Goal: Information Seeking & Learning: Learn about a topic

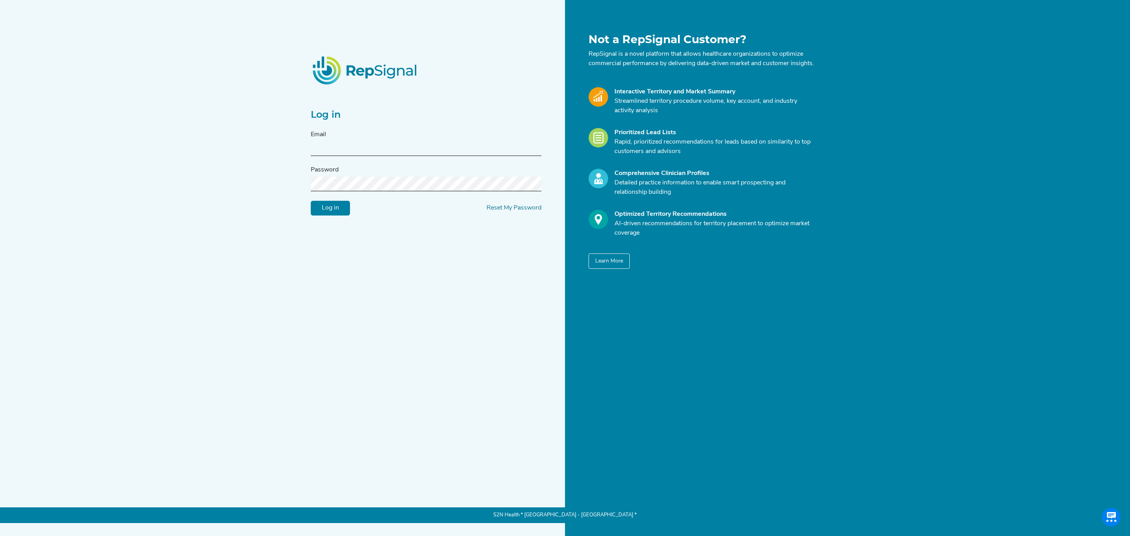
click at [416, 149] on input "text" at bounding box center [426, 149] width 231 height 15
type input "[PERSON_NAME][EMAIL_ADDRESS][PERSON_NAME][DOMAIN_NAME]"
click at [341, 216] on input "Log in" at bounding box center [330, 208] width 39 height 15
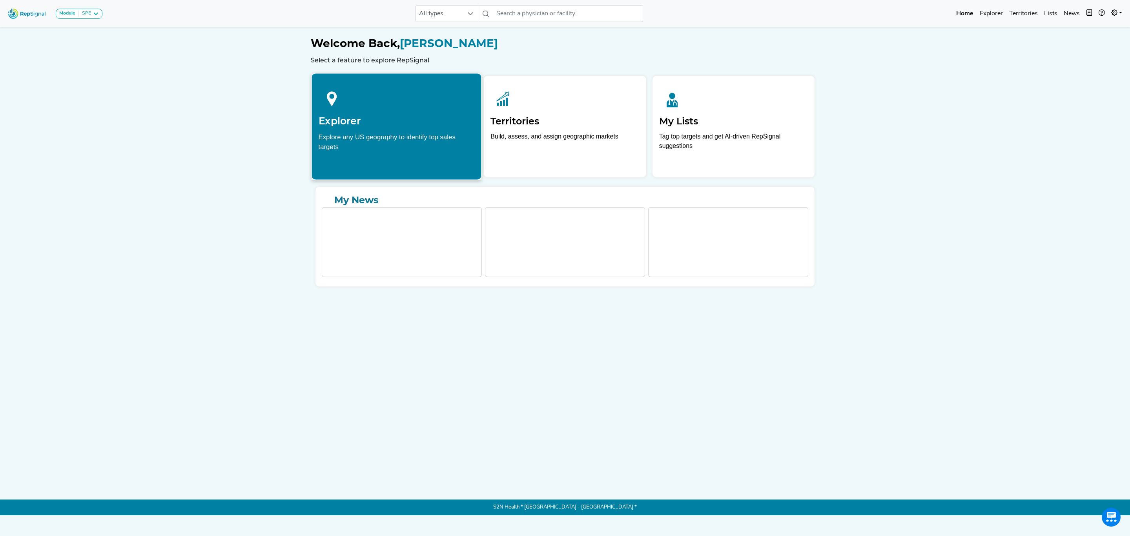
click at [374, 131] on div "Explorer Explore any US geography to identify top sales targets" at bounding box center [397, 117] width 170 height 89
drag, startPoint x: 406, startPoint y: 131, endPoint x: 369, endPoint y: 316, distance: 188.9
click at [406, 131] on div "Explorer Explore any US geography to identify top sales targets" at bounding box center [397, 117] width 170 height 89
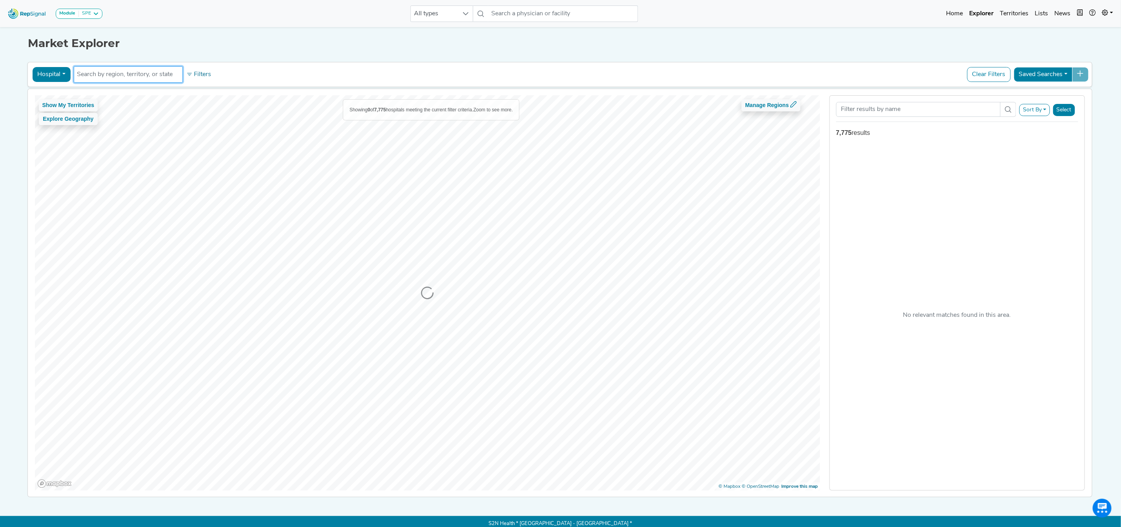
click at [126, 79] on li at bounding box center [128, 74] width 102 height 13
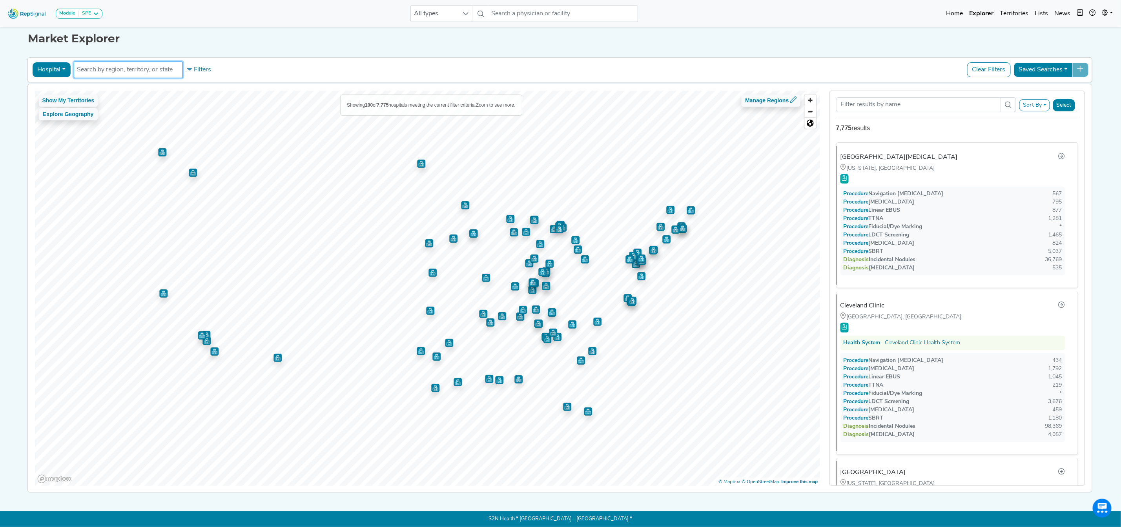
scroll to position [12, 0]
click at [175, 65] on input "text" at bounding box center [128, 69] width 102 height 9
type input "[GEOGRAPHIC_DATA]"
click at [143, 82] on li "[GEOGRAPHIC_DATA], [GEOGRAPHIC_DATA]" at bounding box center [151, 90] width 161 height 16
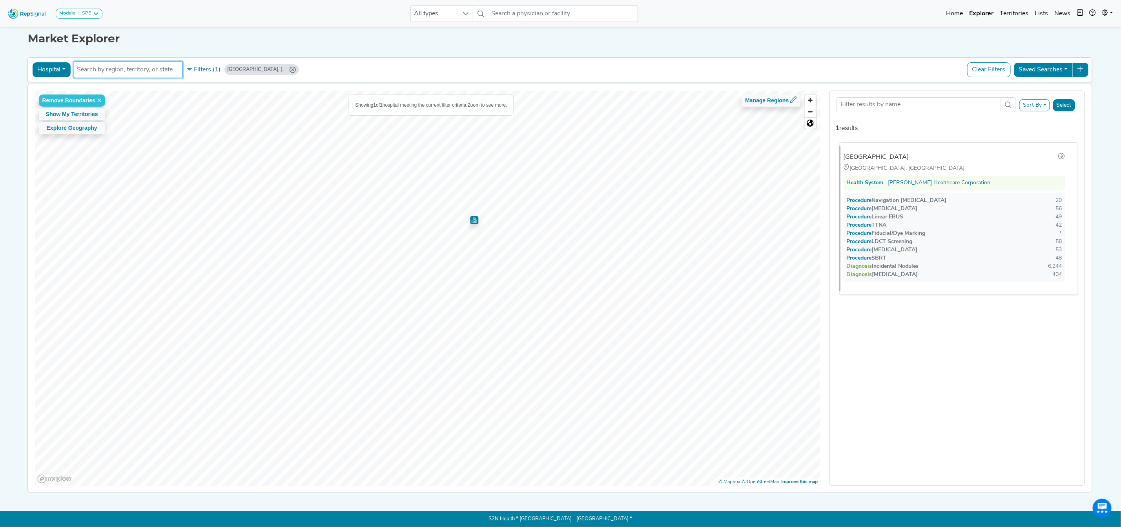
click at [918, 205] on div "Procedure [MEDICAL_DATA]" at bounding box center [882, 209] width 71 height 8
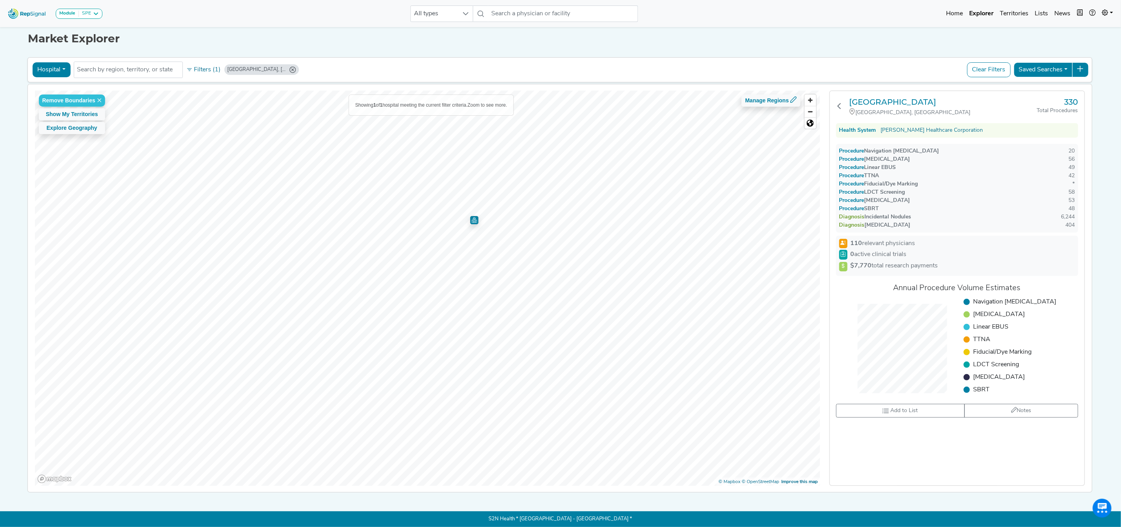
click at [58, 62] on button "Hospital" at bounding box center [51, 69] width 38 height 15
click at [55, 82] on link "Physician" at bounding box center [64, 88] width 62 height 13
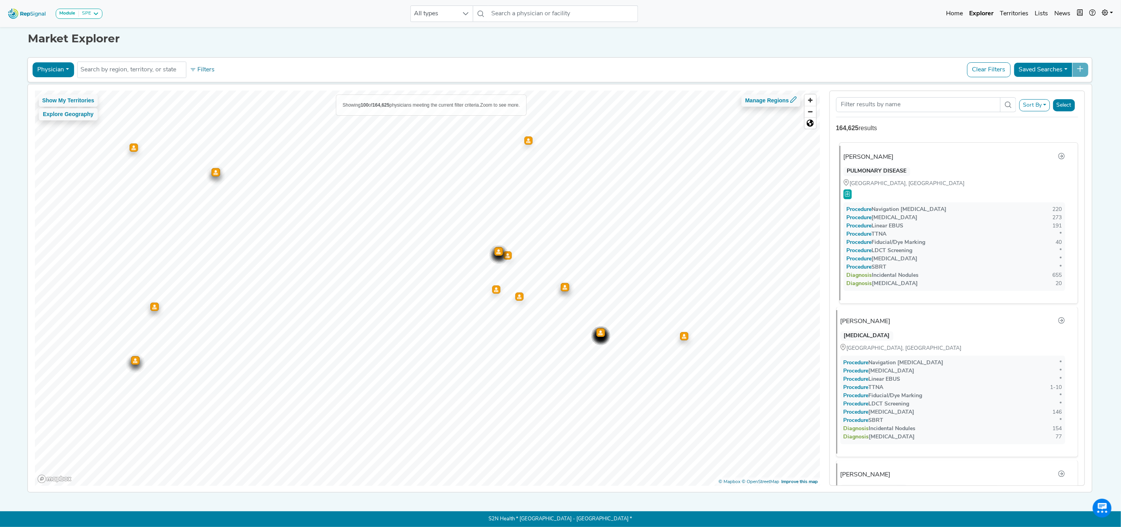
click at [862, 153] on div "[PERSON_NAME]" at bounding box center [869, 157] width 50 height 9
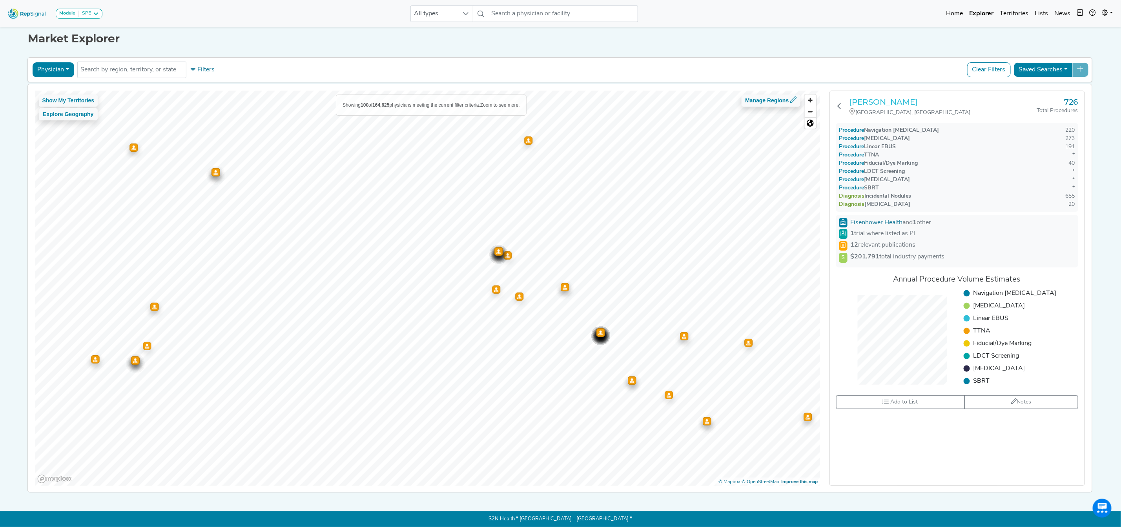
click at [879, 97] on h3 "[PERSON_NAME]" at bounding box center [943, 101] width 188 height 9
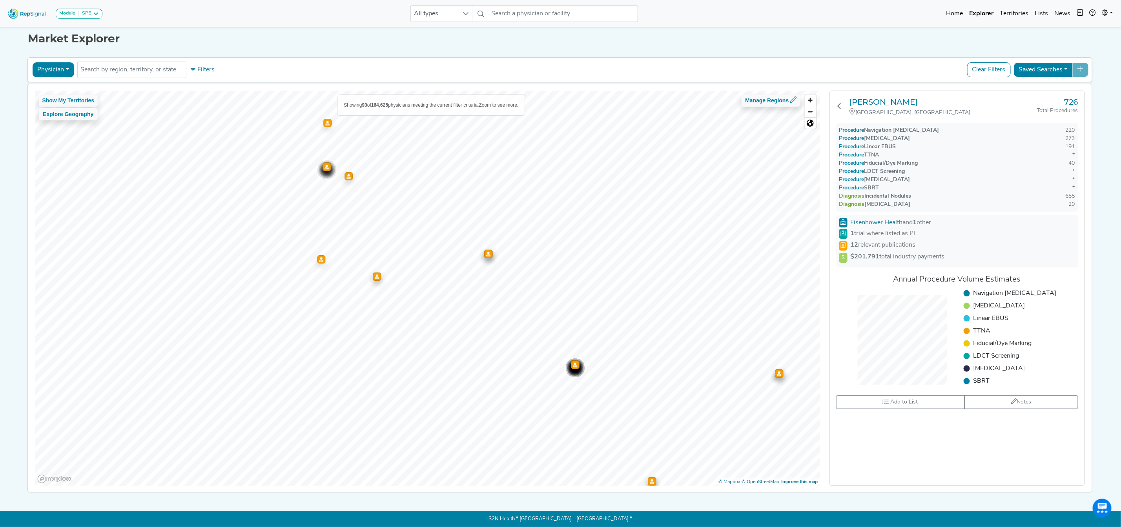
click at [324, 164] on icon "Map marker" at bounding box center [326, 166] width 4 height 5
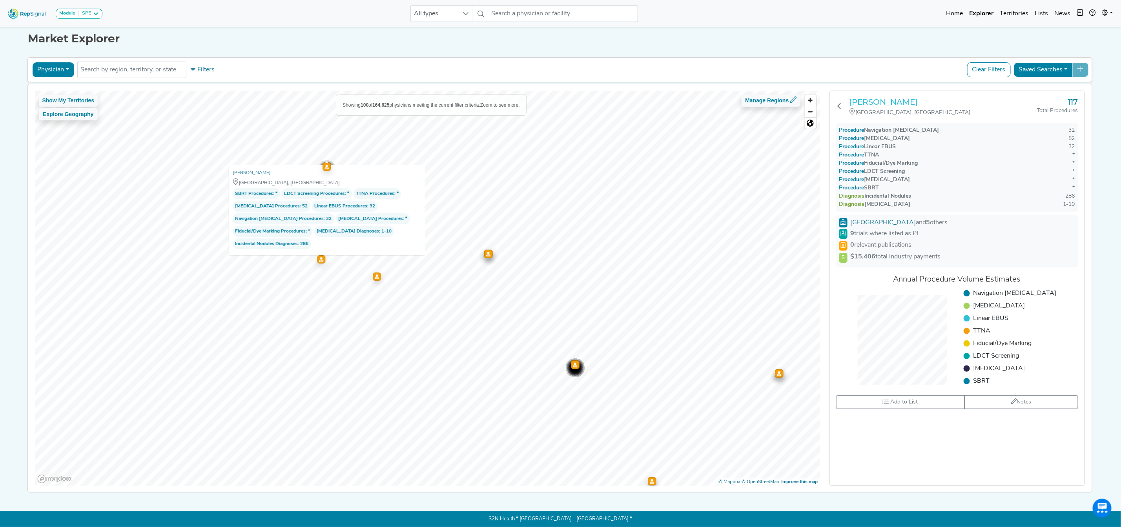
click at [886, 97] on h3 "[PERSON_NAME]" at bounding box center [943, 101] width 188 height 9
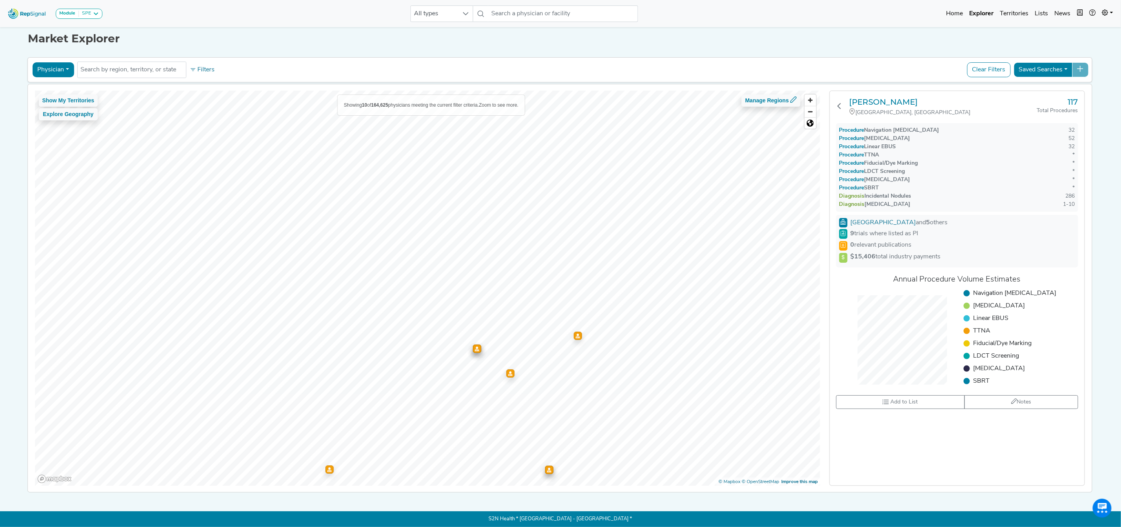
click at [475, 346] on icon "Map marker" at bounding box center [477, 348] width 4 height 5
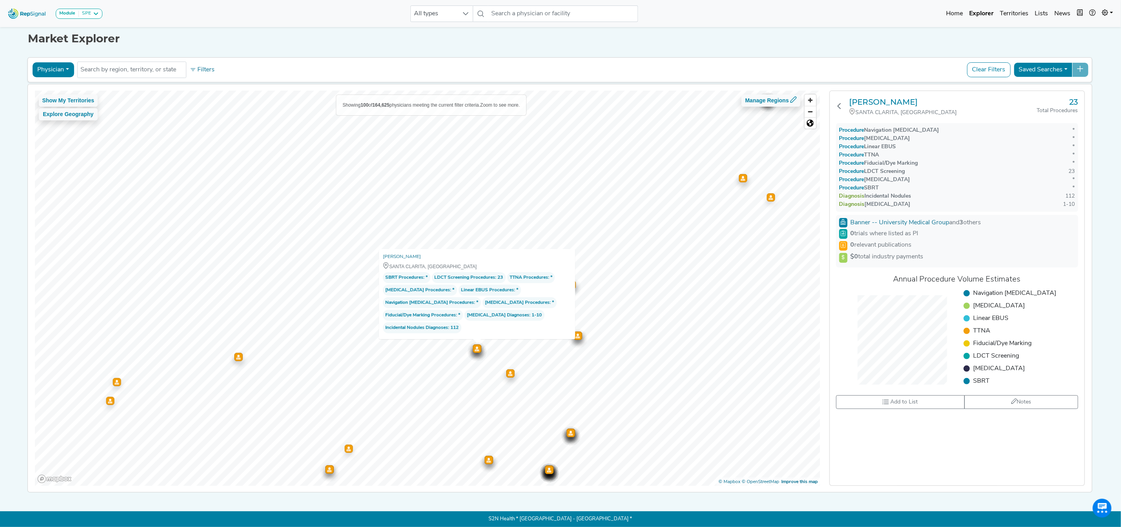
click at [576, 334] on icon "Map marker" at bounding box center [578, 336] width 4 height 5
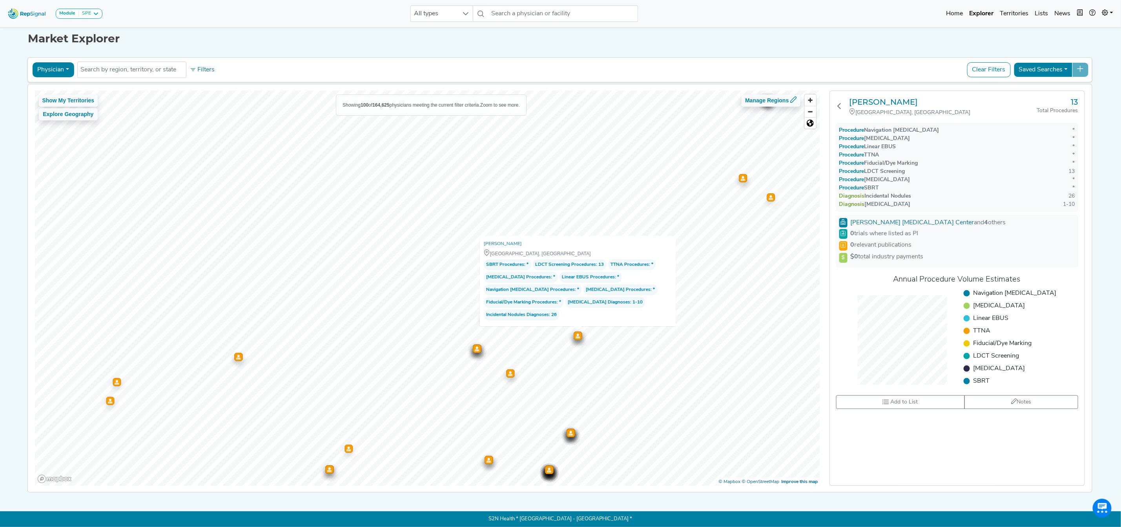
click at [506, 370] on div "Map marker" at bounding box center [510, 374] width 8 height 8
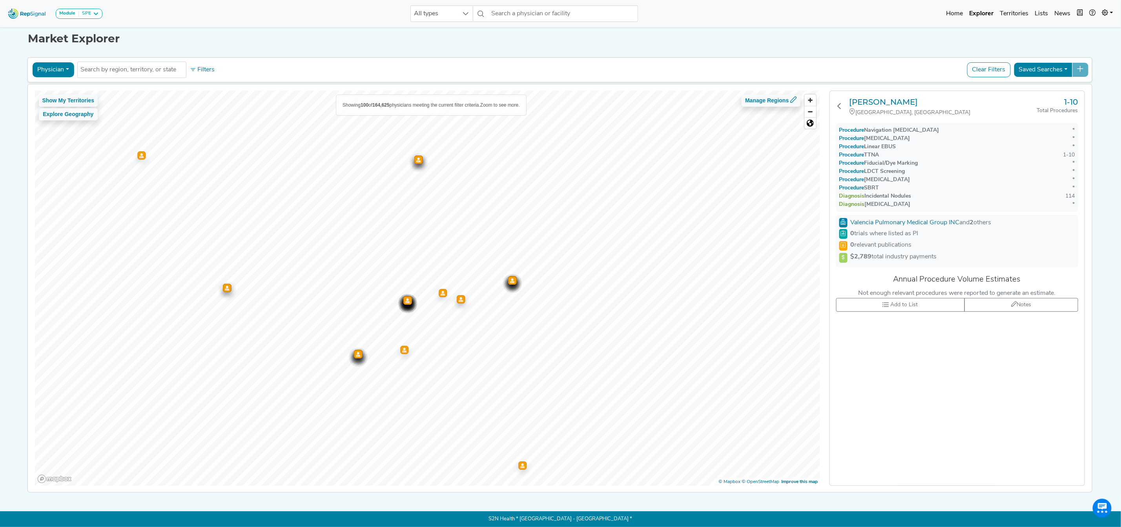
click at [510, 277] on div "Map marker" at bounding box center [512, 281] width 8 height 8
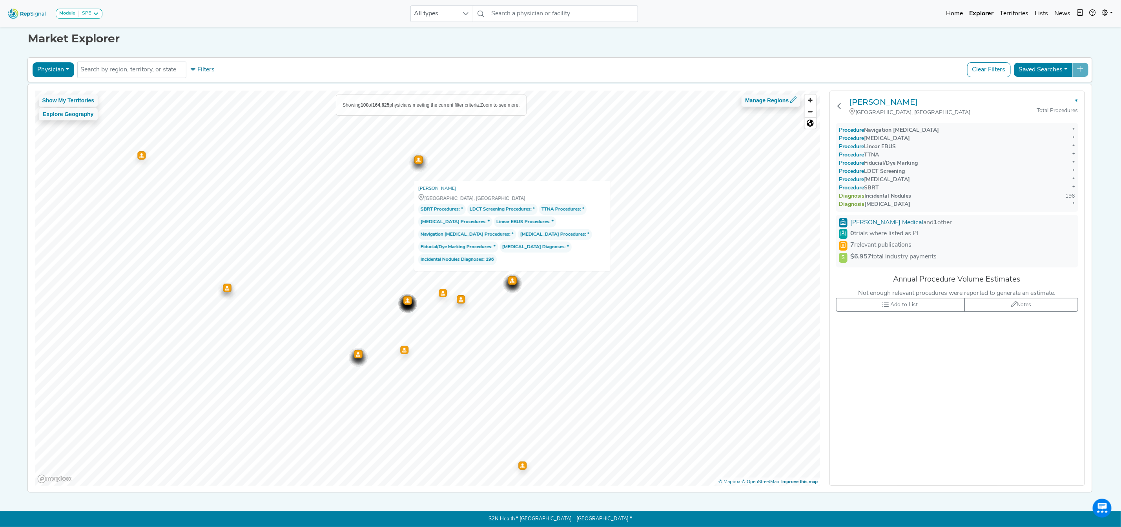
click at [405, 298] on icon "Map marker" at bounding box center [407, 300] width 4 height 5
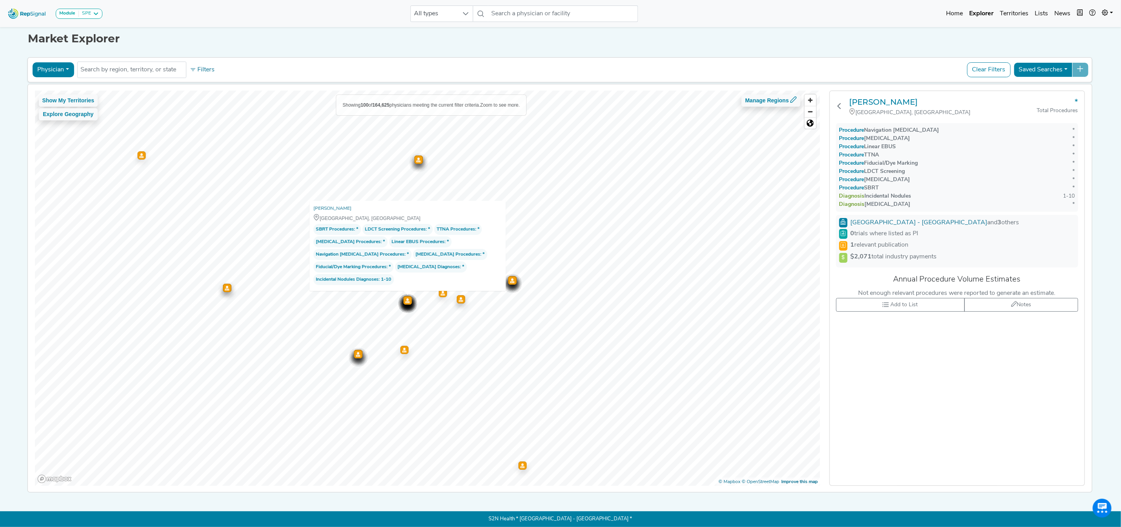
click at [415, 156] on div "Map marker" at bounding box center [418, 160] width 8 height 8
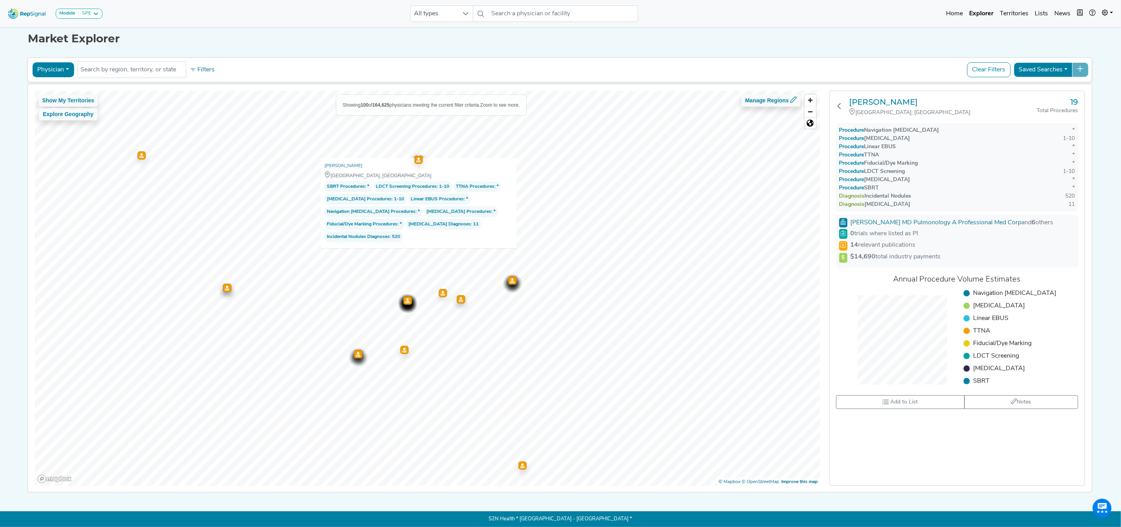
click at [137, 151] on div "Map marker" at bounding box center [141, 155] width 8 height 8
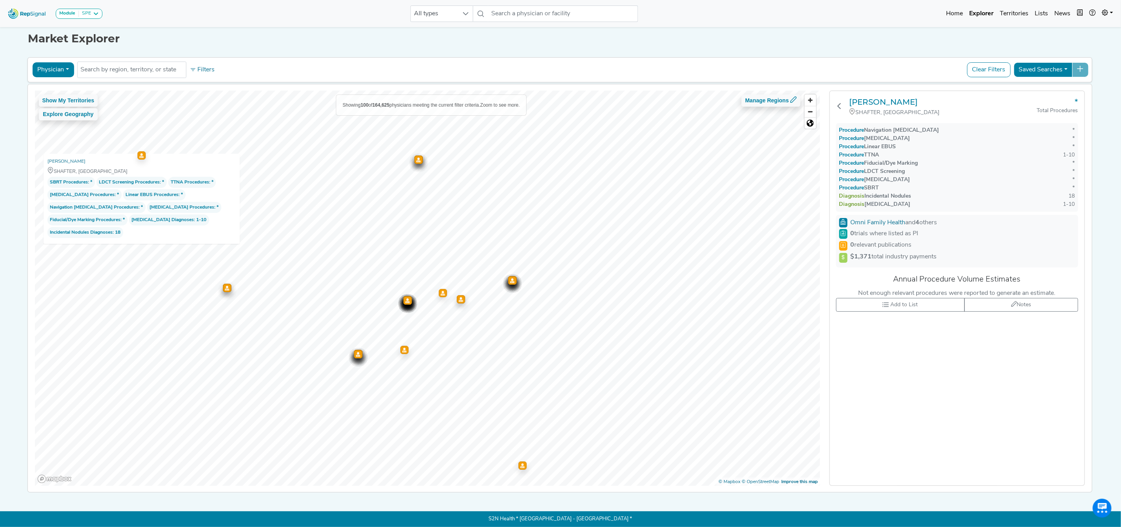
click at [225, 284] on div "Map marker" at bounding box center [227, 288] width 8 height 8
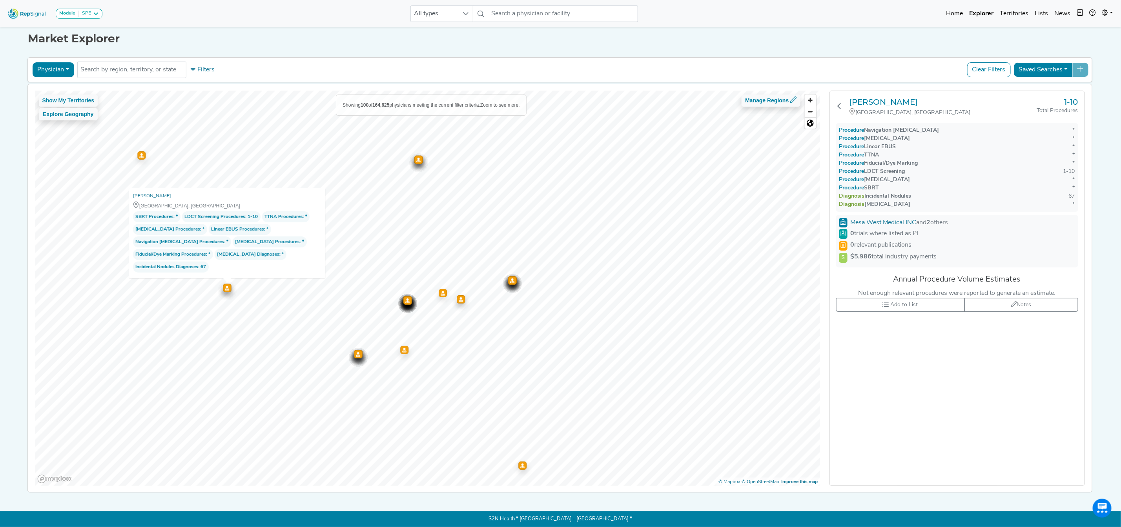
click at [356, 351] on div "Map marker" at bounding box center [358, 354] width 8 height 8
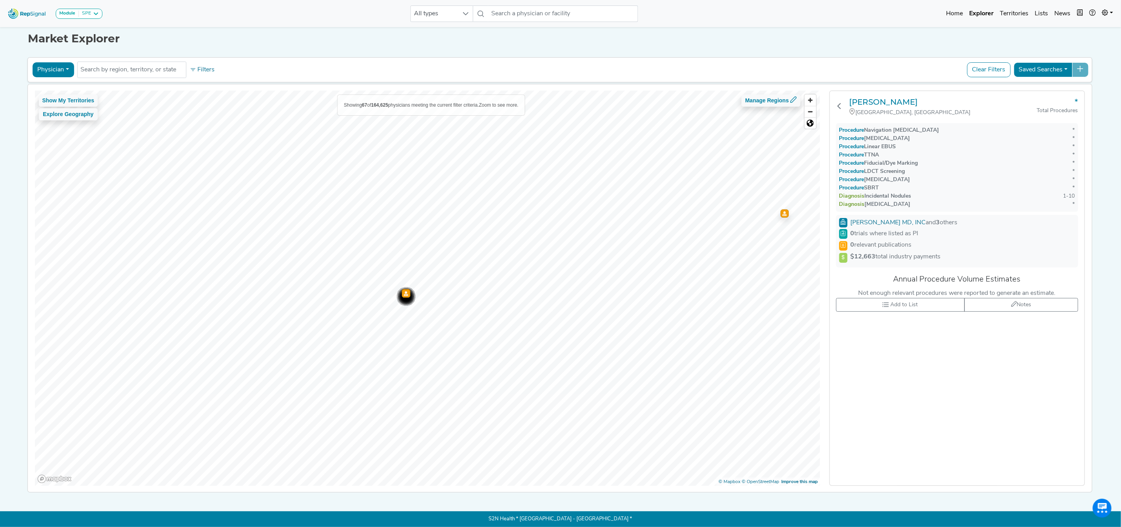
click at [405, 290] on div "Map marker" at bounding box center [406, 294] width 8 height 8
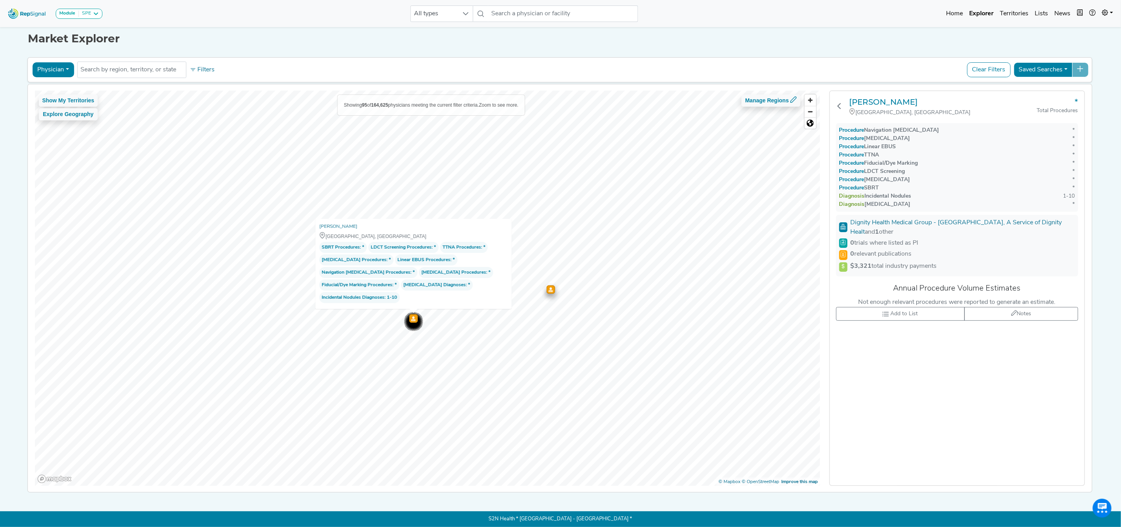
click at [67, 64] on button "Physician" at bounding box center [53, 69] width 42 height 15
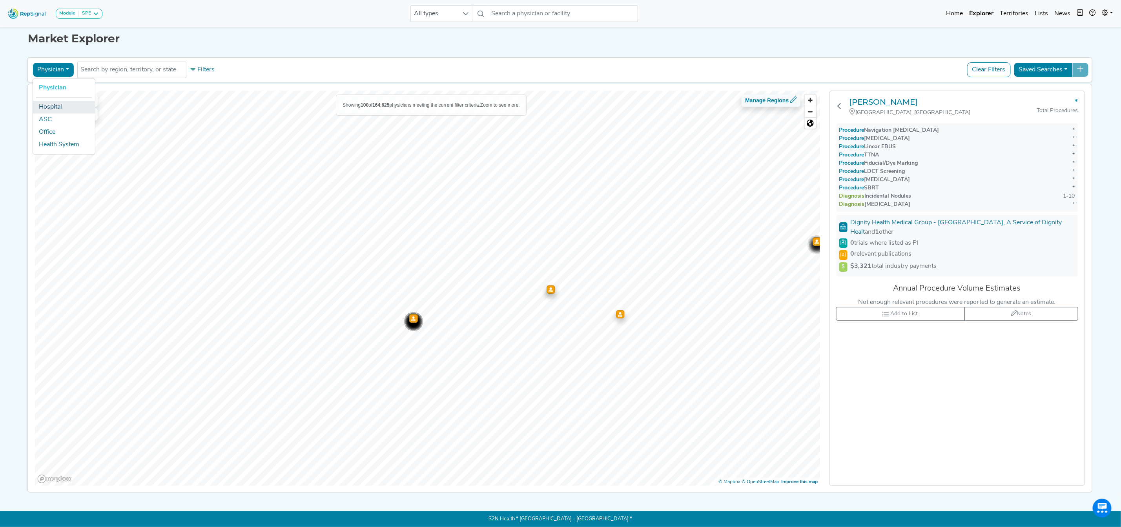
click at [62, 102] on link "Hospital" at bounding box center [64, 107] width 62 height 13
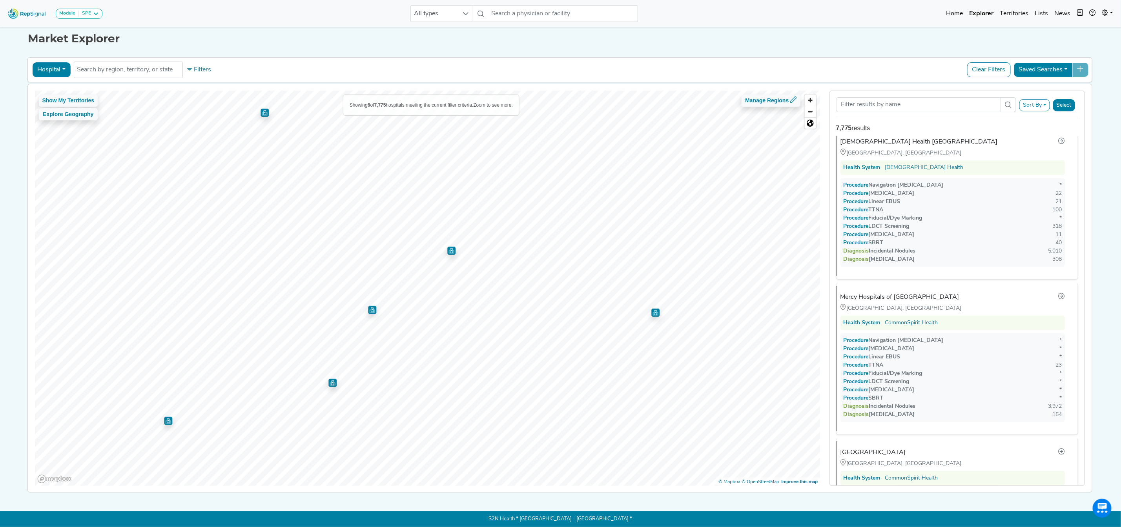
scroll to position [0, 0]
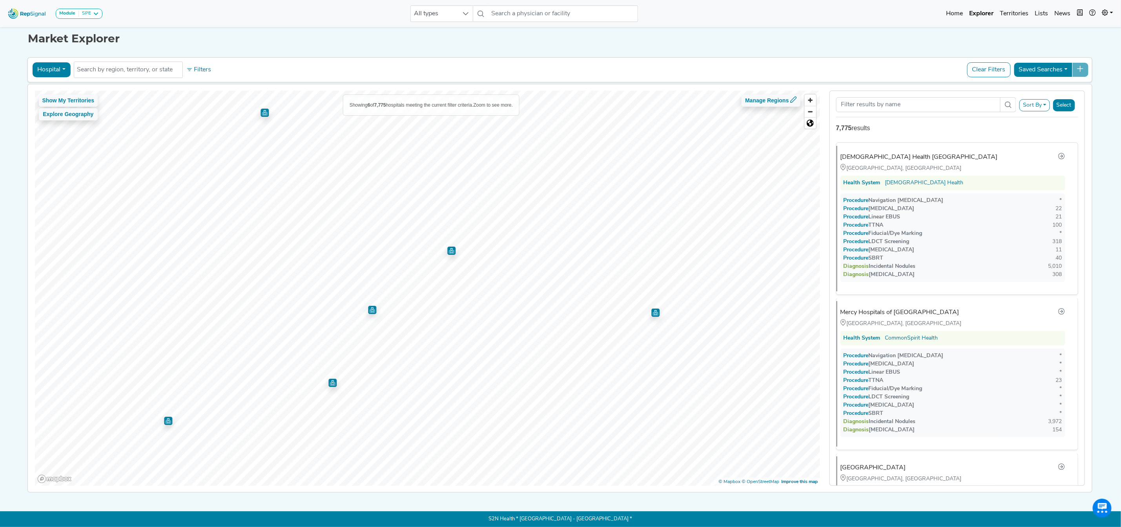
click at [368, 306] on img "Map marker" at bounding box center [372, 310] width 8 height 8
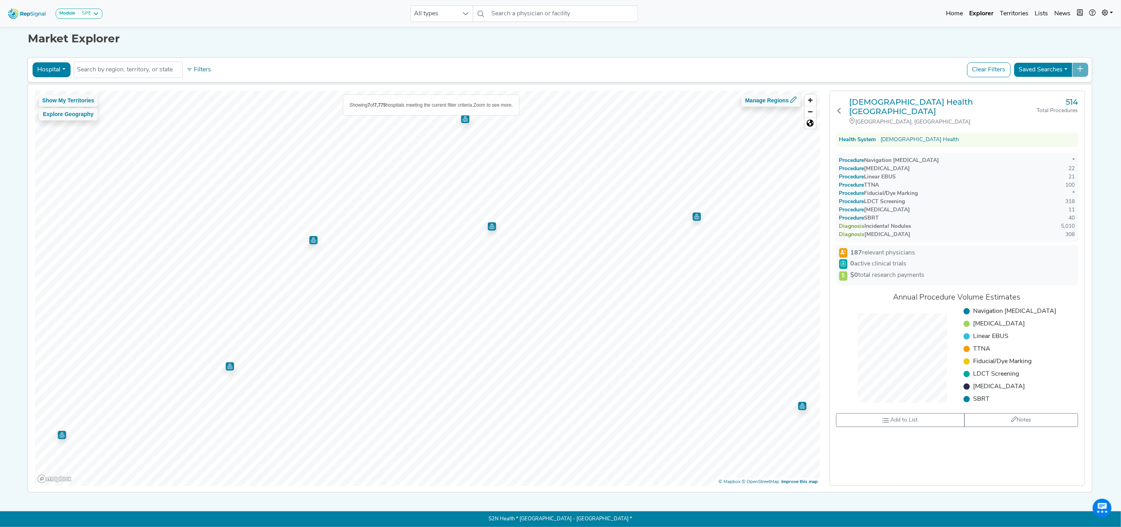
click at [488, 222] on img "Map marker" at bounding box center [492, 226] width 8 height 8
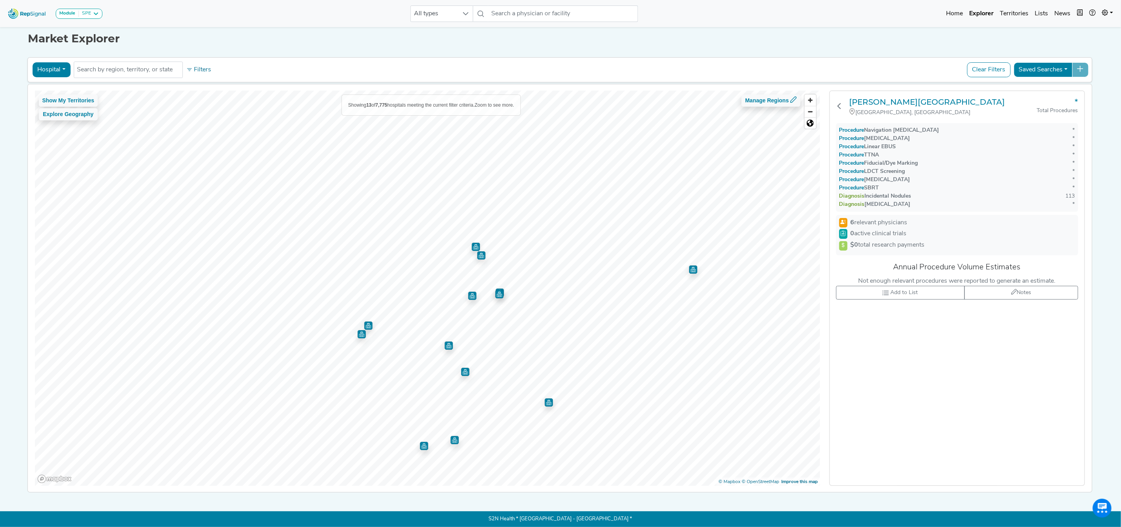
click at [472, 243] on img "Map marker" at bounding box center [476, 247] width 8 height 8
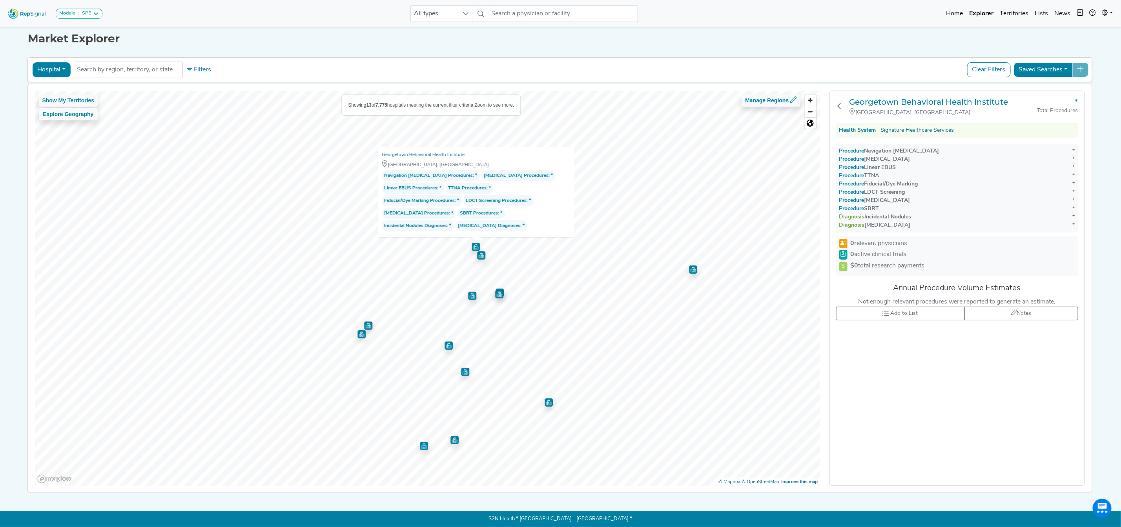
click at [478, 252] on img "Map marker" at bounding box center [481, 256] width 8 height 8
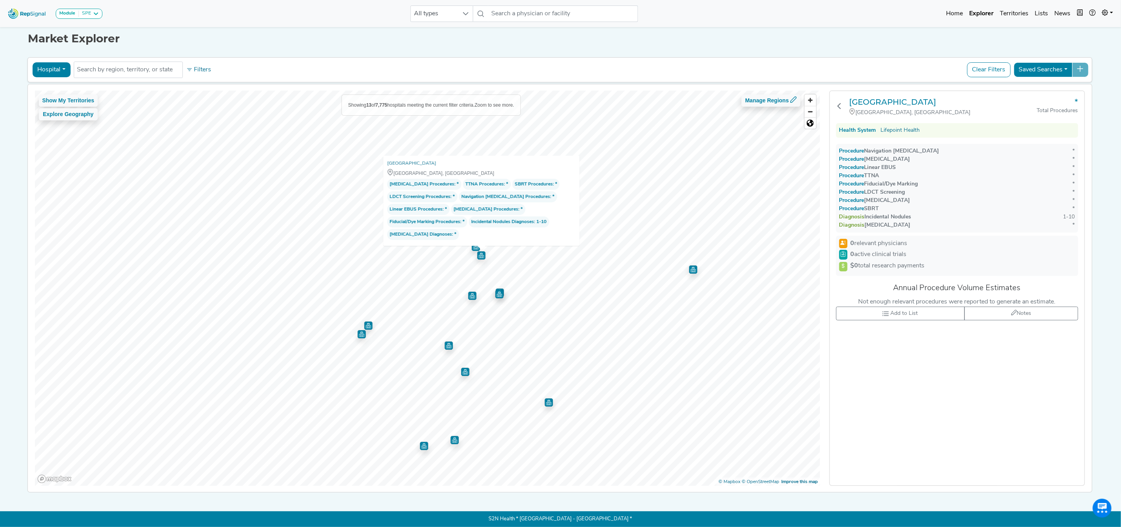
click at [498, 290] on img "Map marker" at bounding box center [499, 294] width 8 height 8
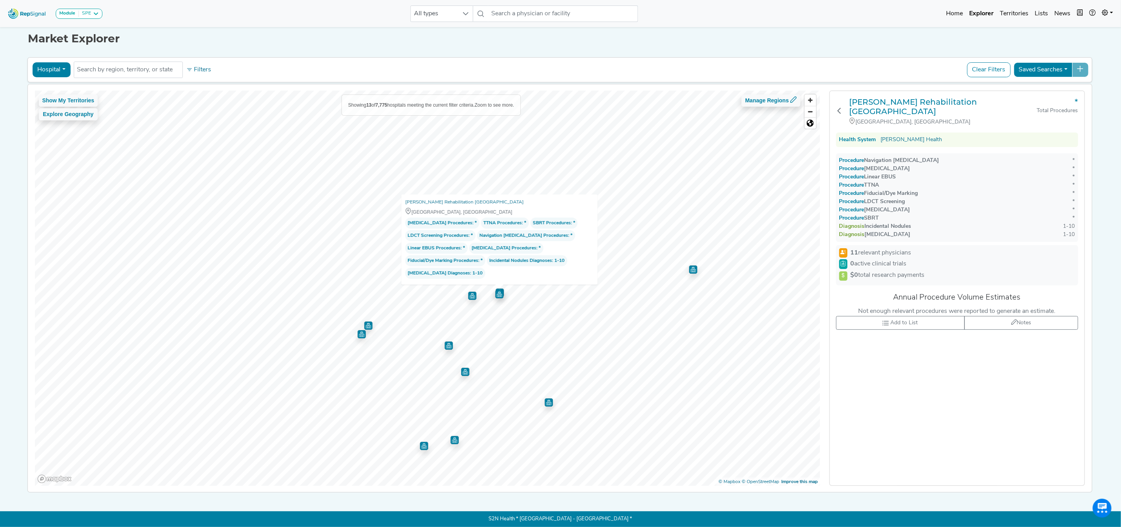
click at [468, 292] on img "Map marker" at bounding box center [472, 296] width 8 height 8
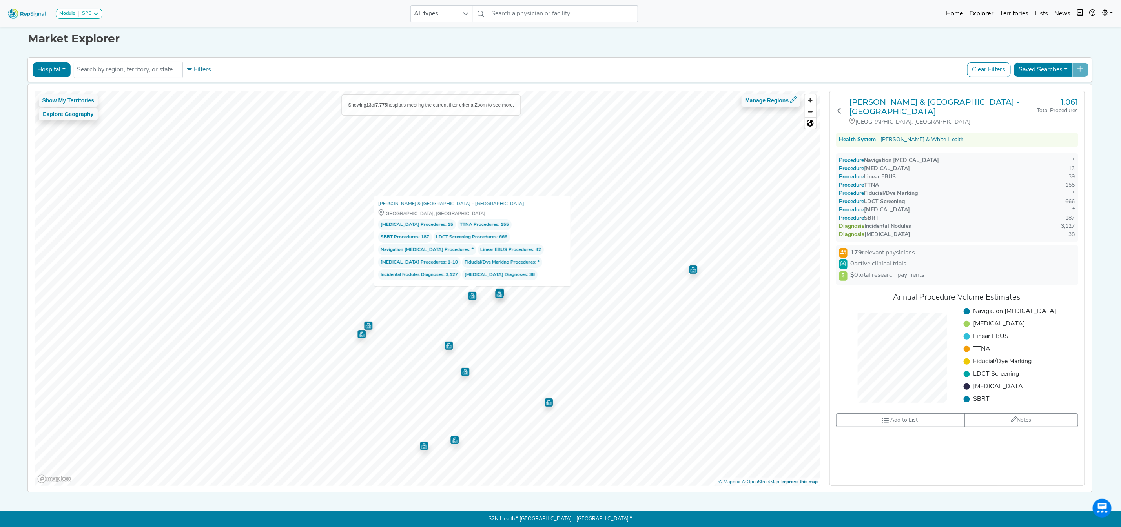
click at [366, 322] on img "Map marker" at bounding box center [368, 326] width 8 height 8
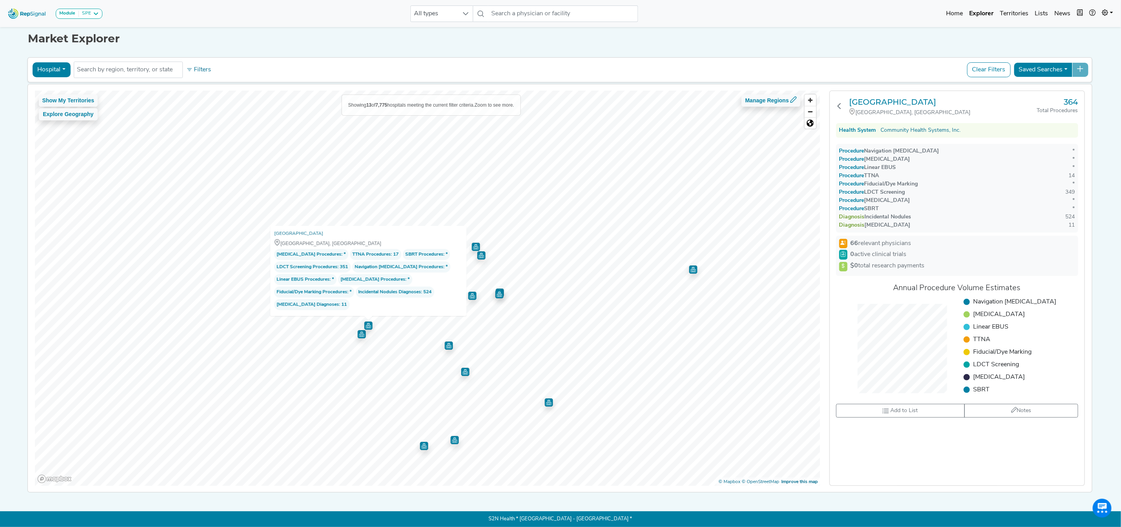
click at [357, 330] on img "Map marker" at bounding box center [361, 334] width 8 height 8
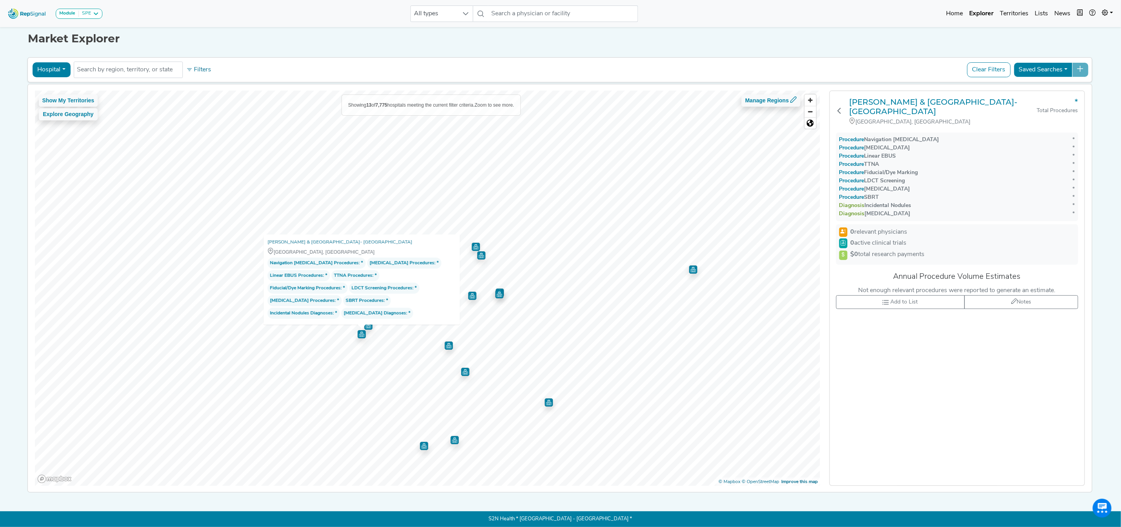
click at [448, 342] on img "Map marker" at bounding box center [449, 346] width 8 height 8
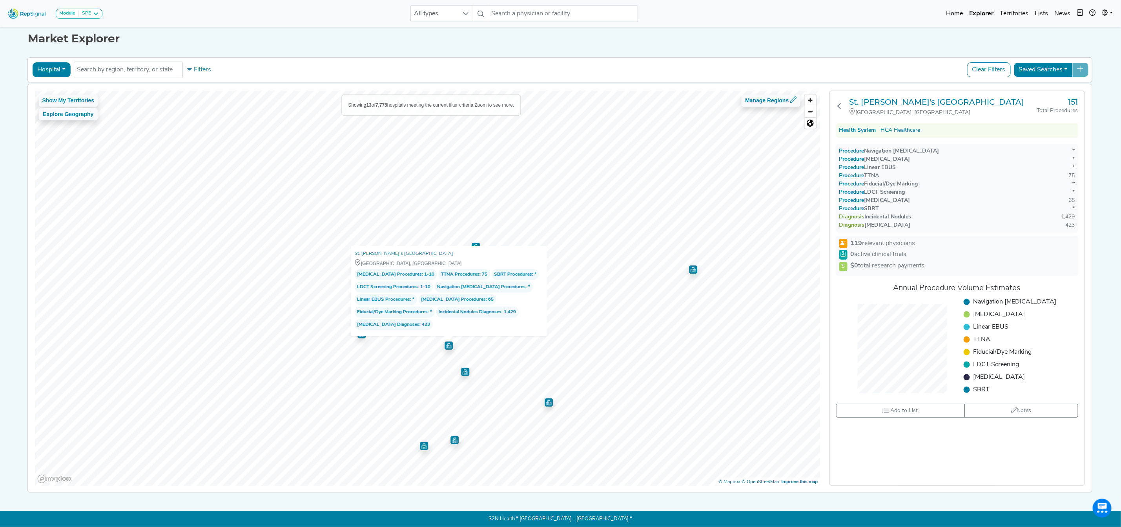
click at [464, 368] on img "Map marker" at bounding box center [465, 372] width 8 height 8
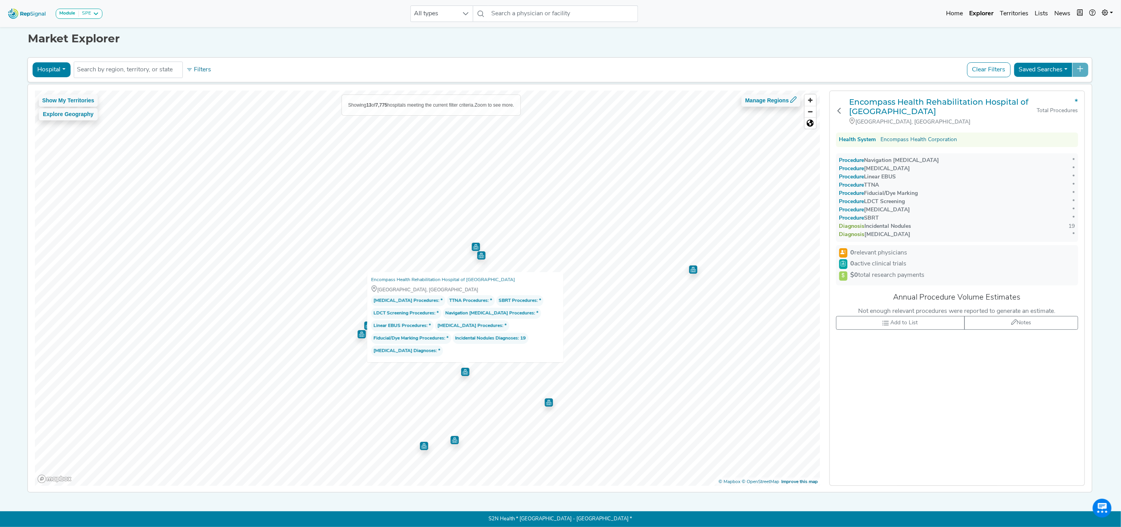
click at [450, 436] on img "Map marker" at bounding box center [454, 440] width 8 height 8
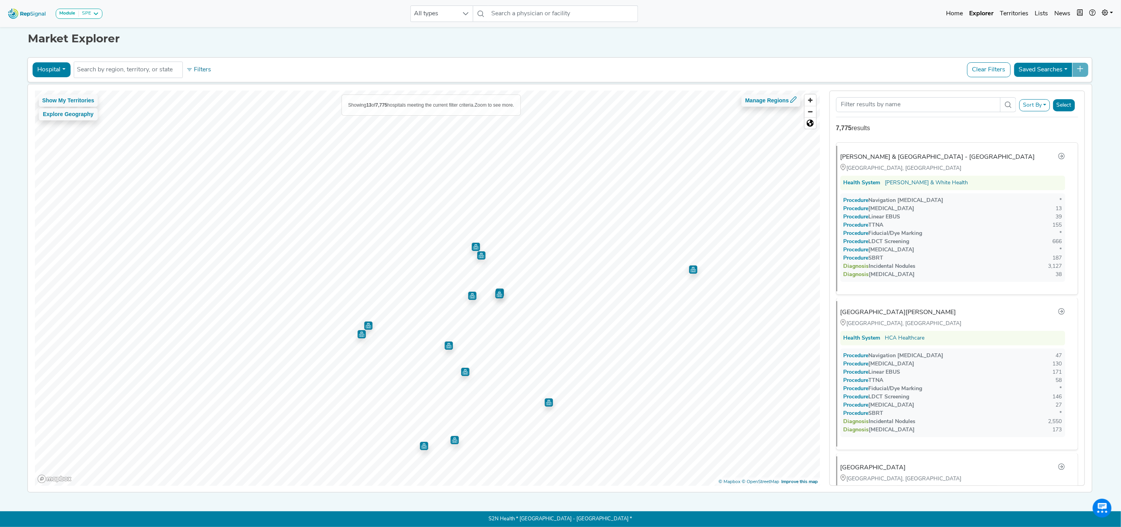
scroll to position [154, 0]
click at [421, 442] on img "Map marker" at bounding box center [424, 446] width 8 height 8
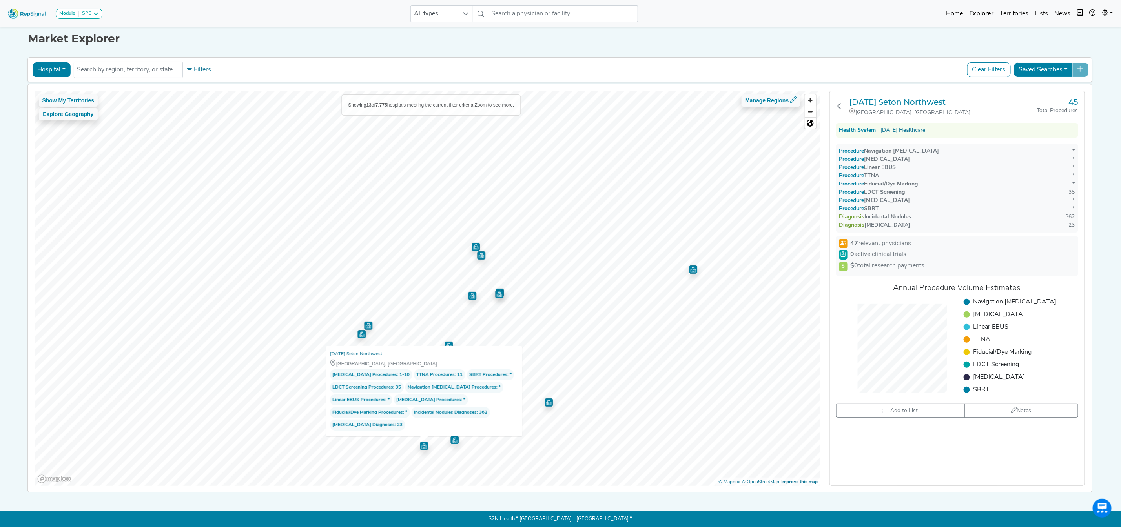
click at [691, 266] on img "Map marker" at bounding box center [693, 270] width 8 height 8
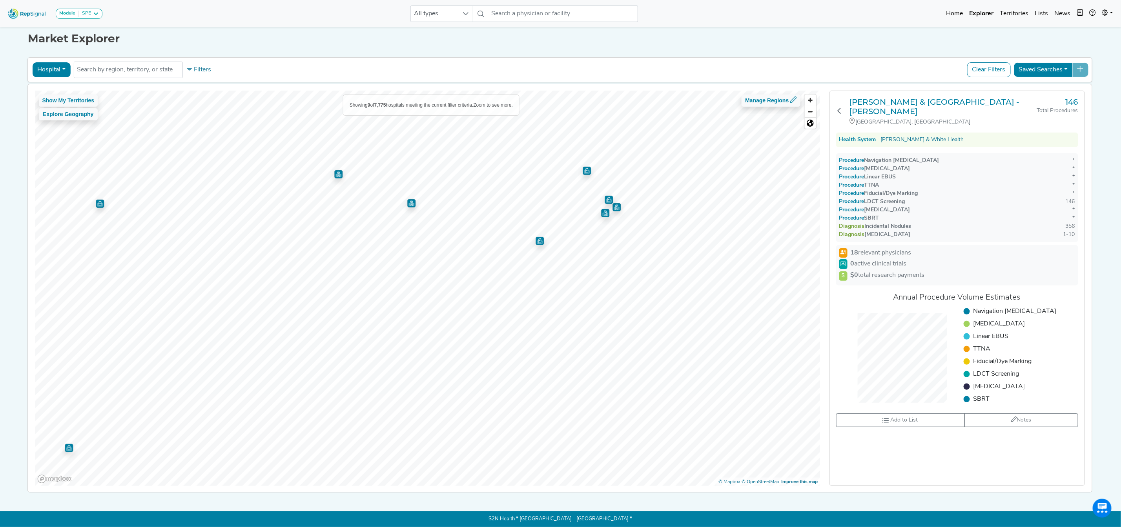
click at [334, 170] on img "Map marker" at bounding box center [338, 174] width 8 height 8
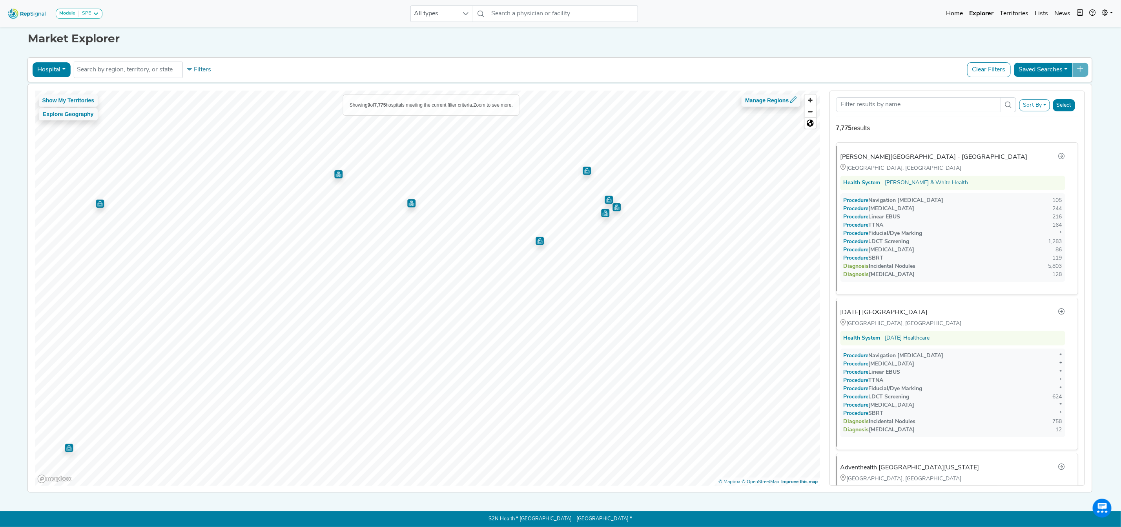
scroll to position [311, 0]
click at [407, 199] on img "Map marker" at bounding box center [411, 203] width 8 height 8
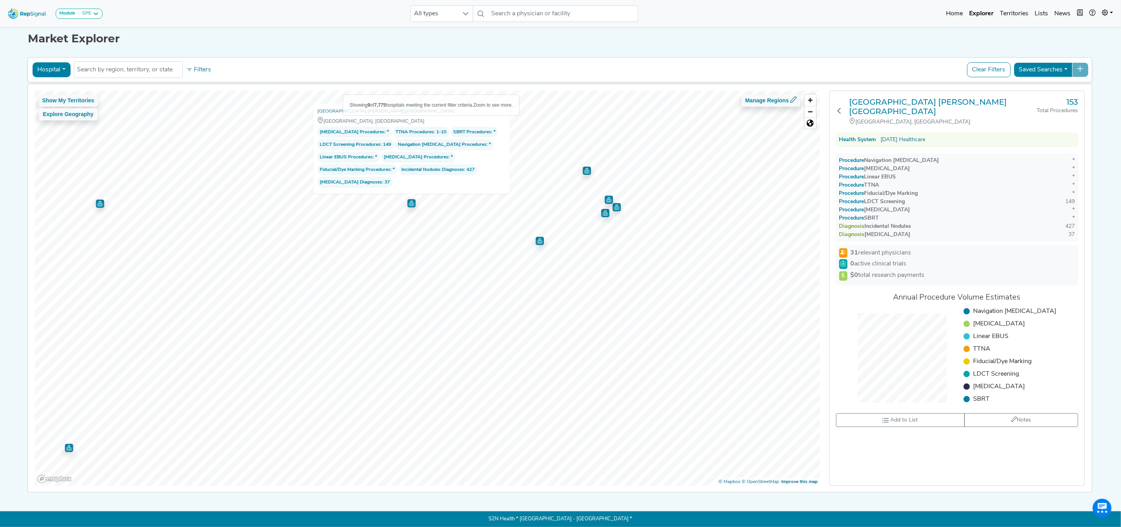
click at [537, 237] on img "Map marker" at bounding box center [540, 241] width 8 height 8
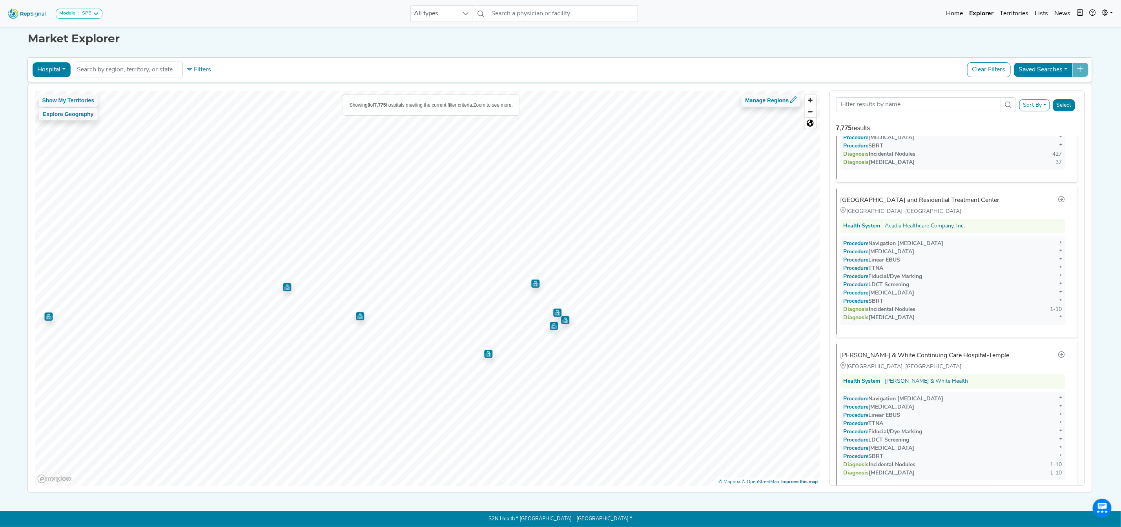
scroll to position [467, 0]
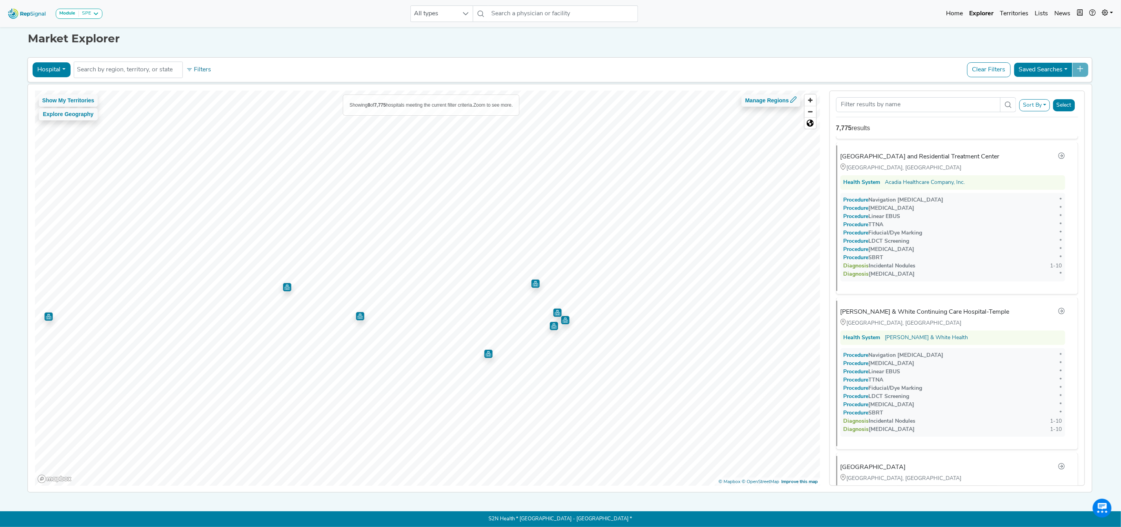
click at [565, 316] on img "Map marker" at bounding box center [565, 320] width 8 height 8
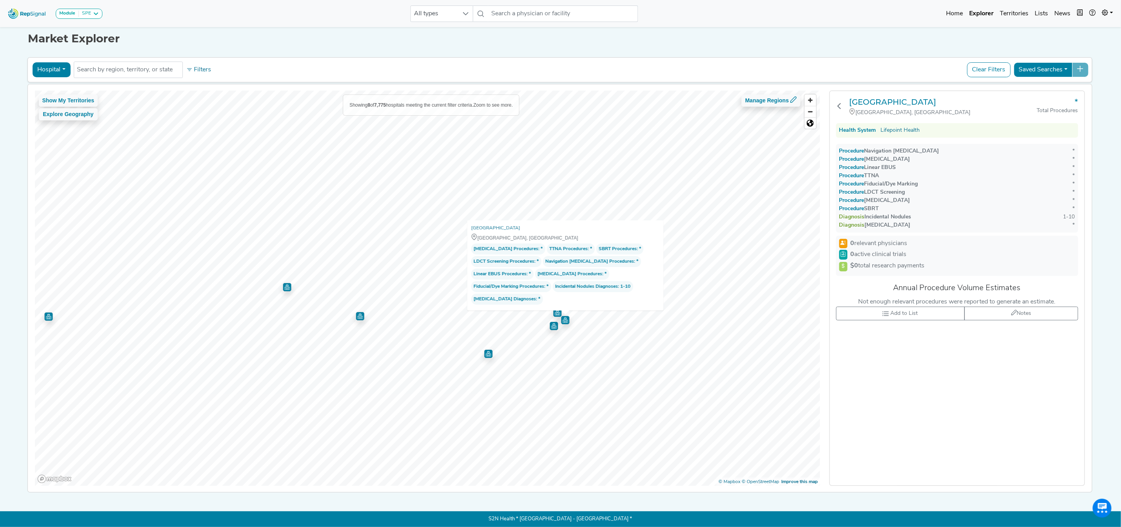
click at [551, 323] on img "Map marker" at bounding box center [554, 326] width 8 height 8
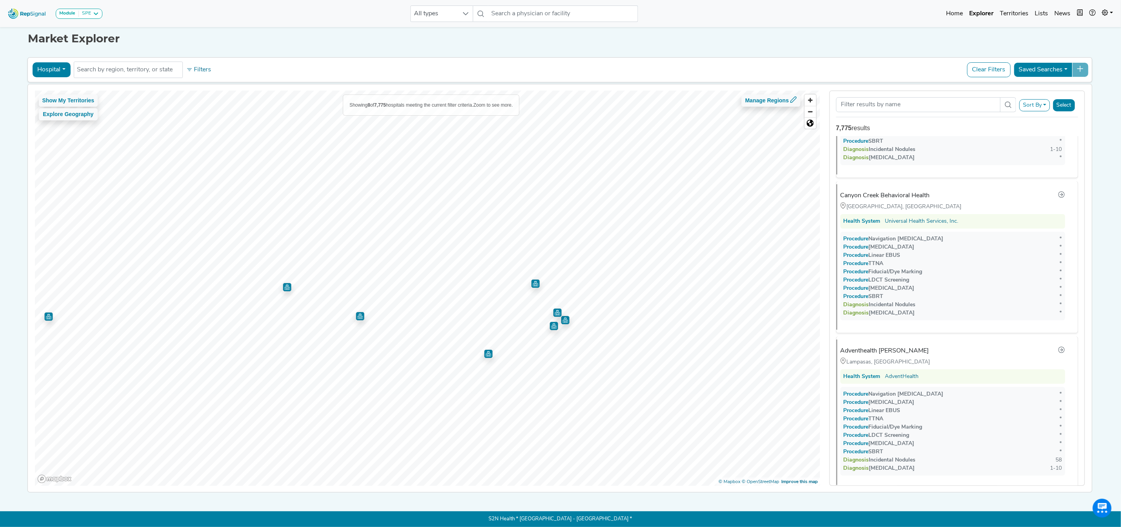
scroll to position [910, 0]
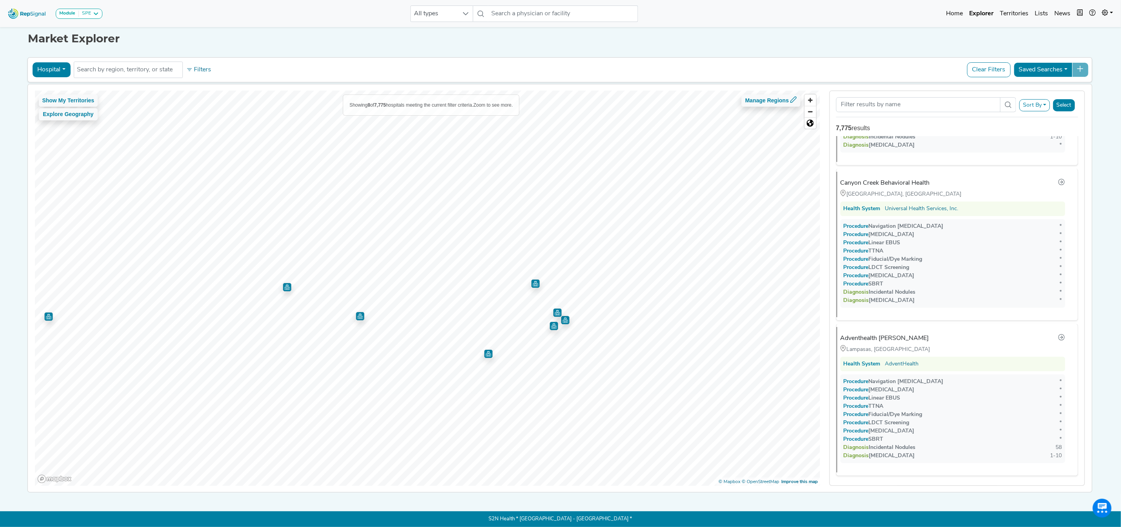
click at [532, 281] on img "Map marker" at bounding box center [535, 284] width 8 height 8
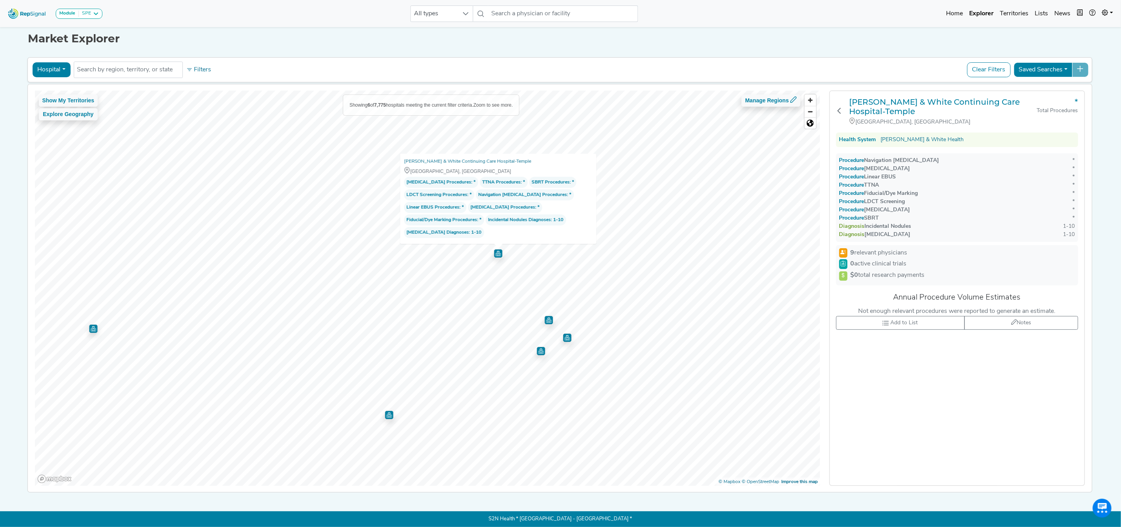
click at [547, 316] on img "Map marker" at bounding box center [549, 320] width 8 height 8
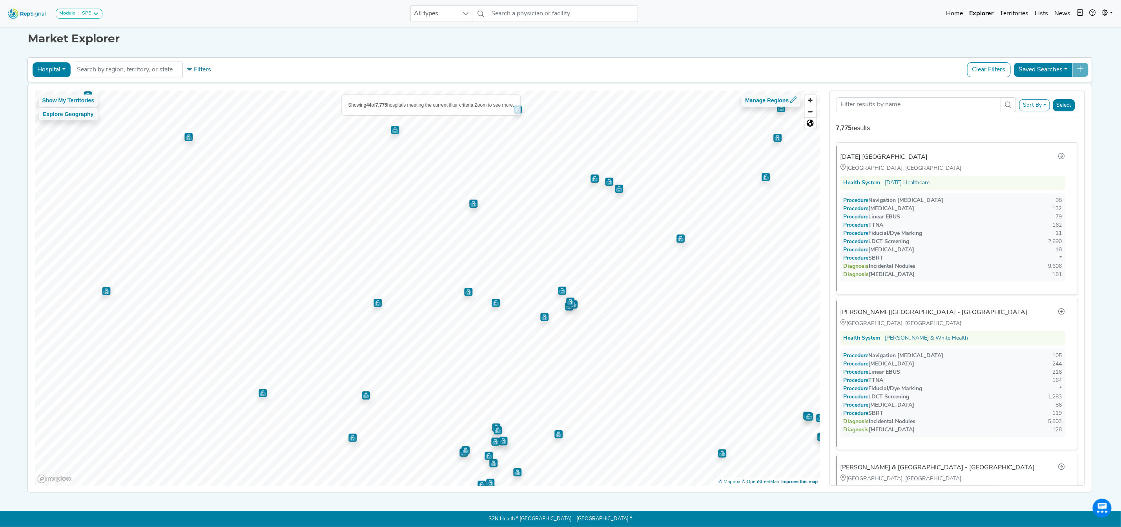
click at [615, 185] on img "Map marker" at bounding box center [619, 189] width 8 height 8
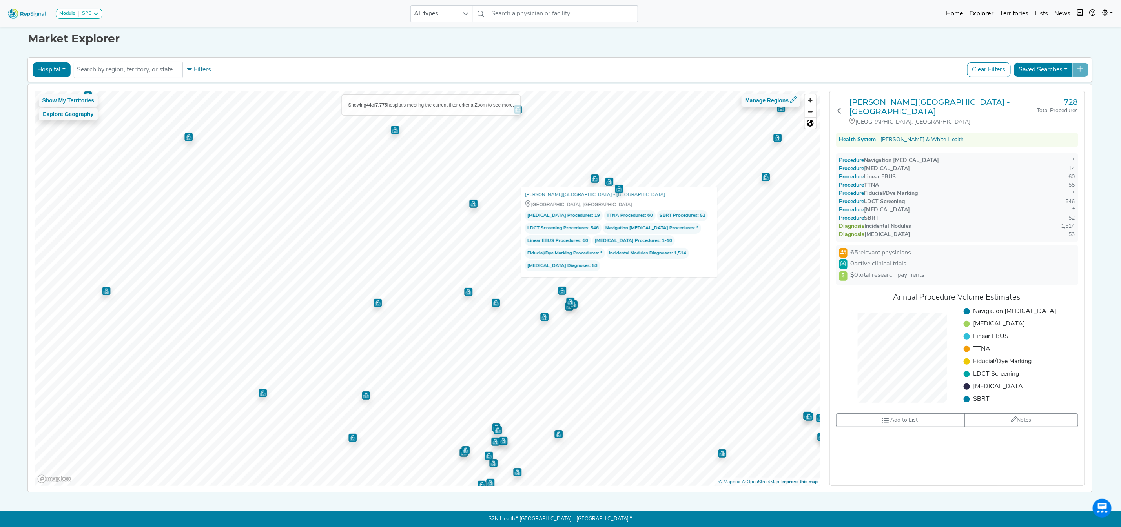
click at [591, 175] on img "Map marker" at bounding box center [595, 179] width 8 height 8
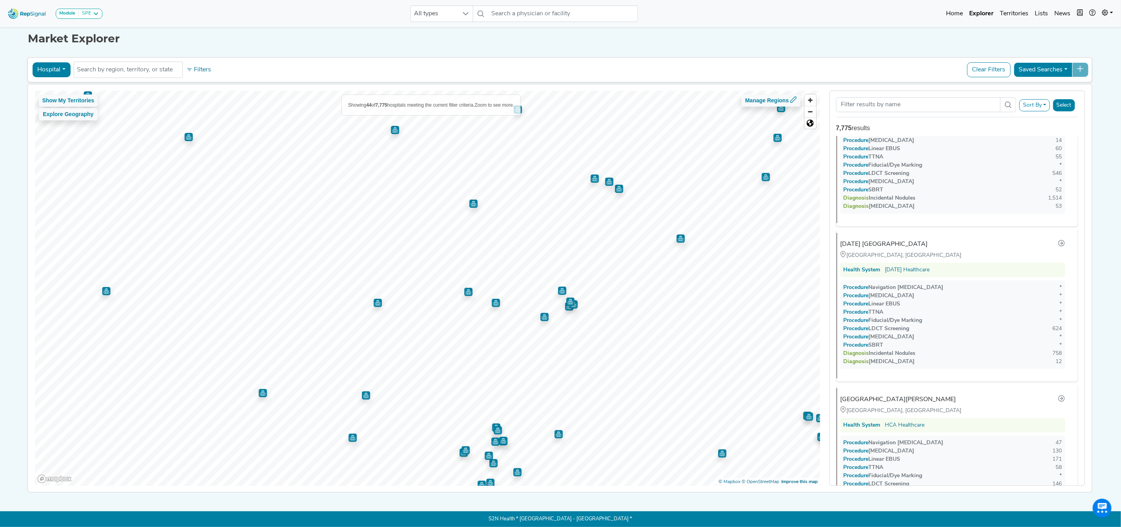
click at [607, 178] on img "Map marker" at bounding box center [609, 182] width 8 height 8
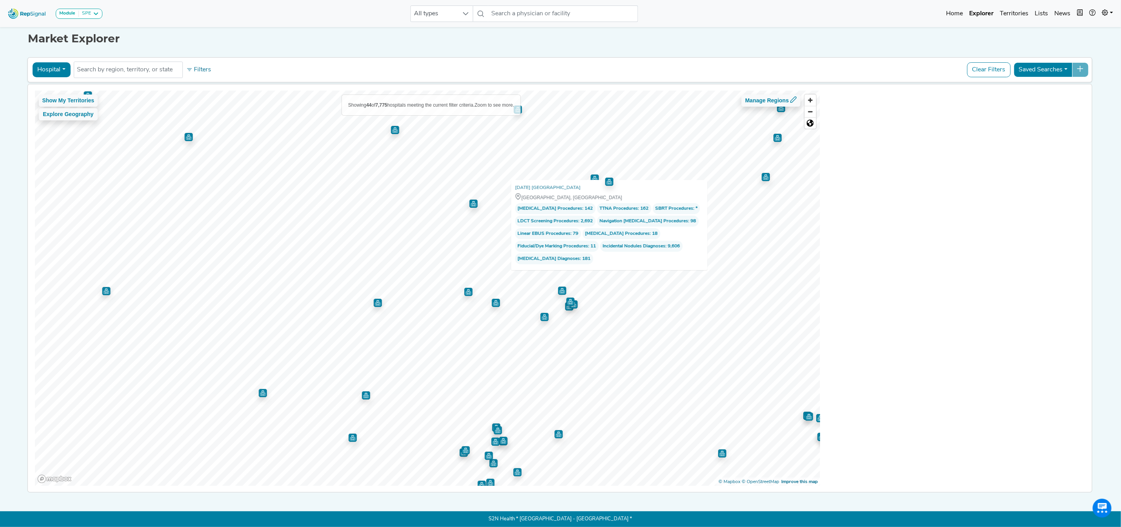
scroll to position [0, 0]
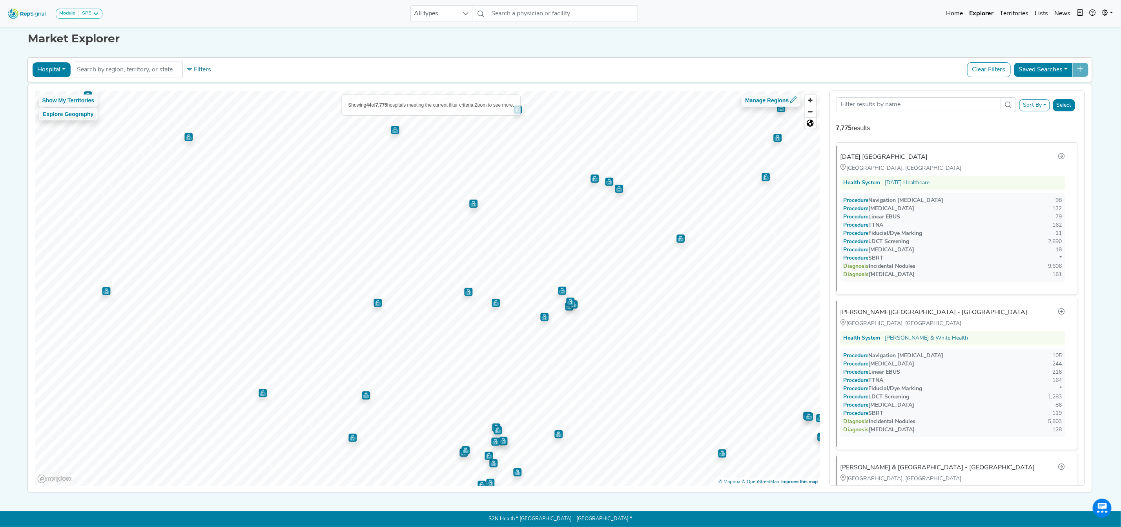
click at [676, 235] on img "Map marker" at bounding box center [680, 239] width 8 height 8
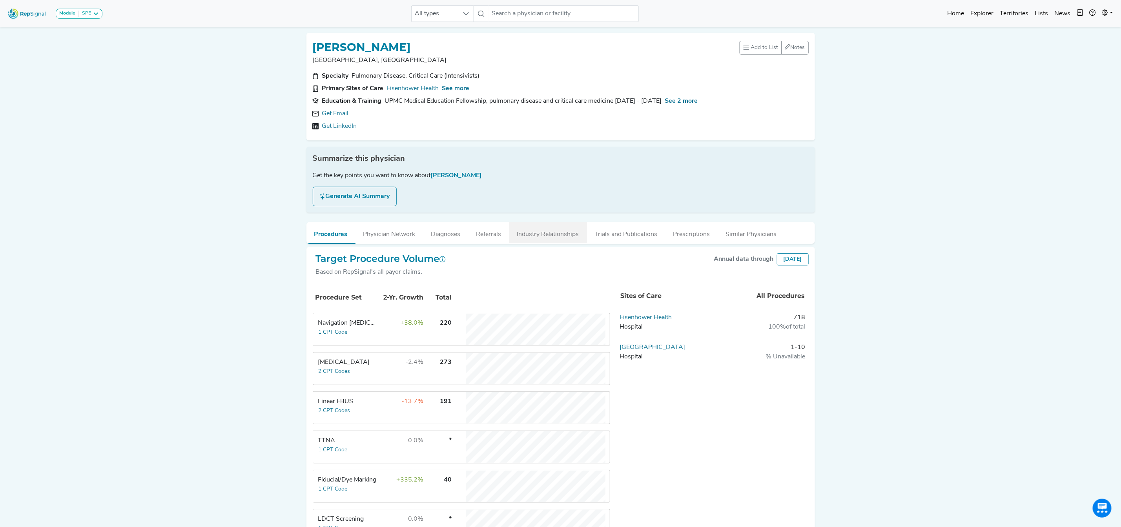
click at [534, 230] on button "Industry Relationships" at bounding box center [548, 232] width 78 height 21
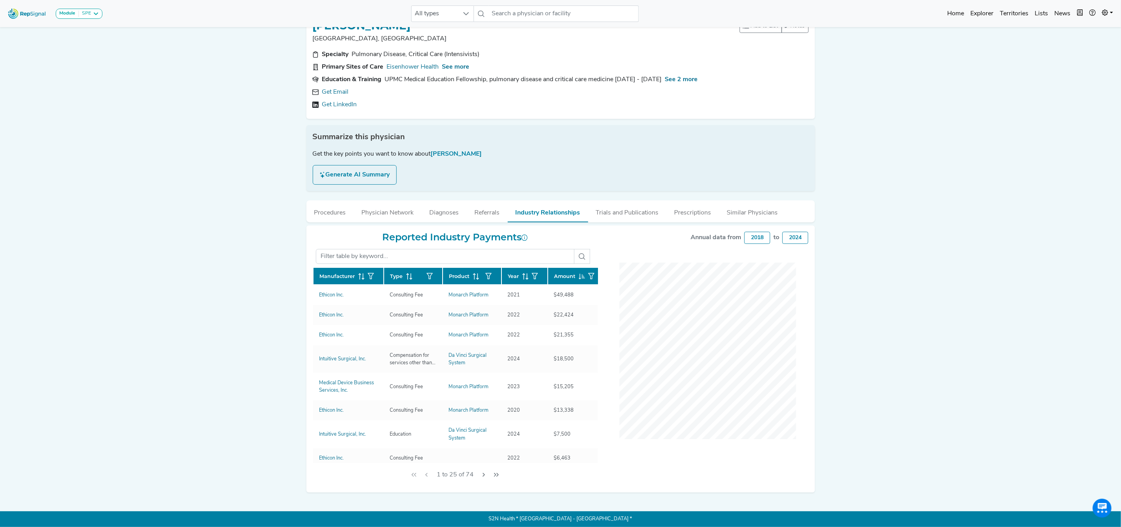
click at [523, 273] on icon at bounding box center [525, 276] width 6 height 6
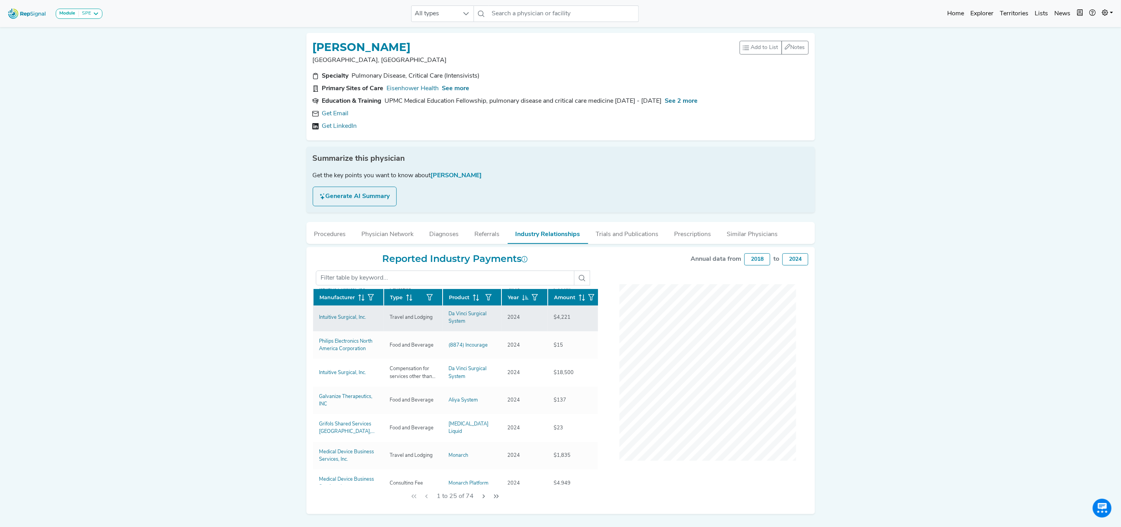
scroll to position [59, 0]
click at [188, 313] on div "Module SPE Bronchoscopy Disposable Bronchoscope SBRT SPE TTNA Thoracic Surgery …" at bounding box center [560, 274] width 1121 height 549
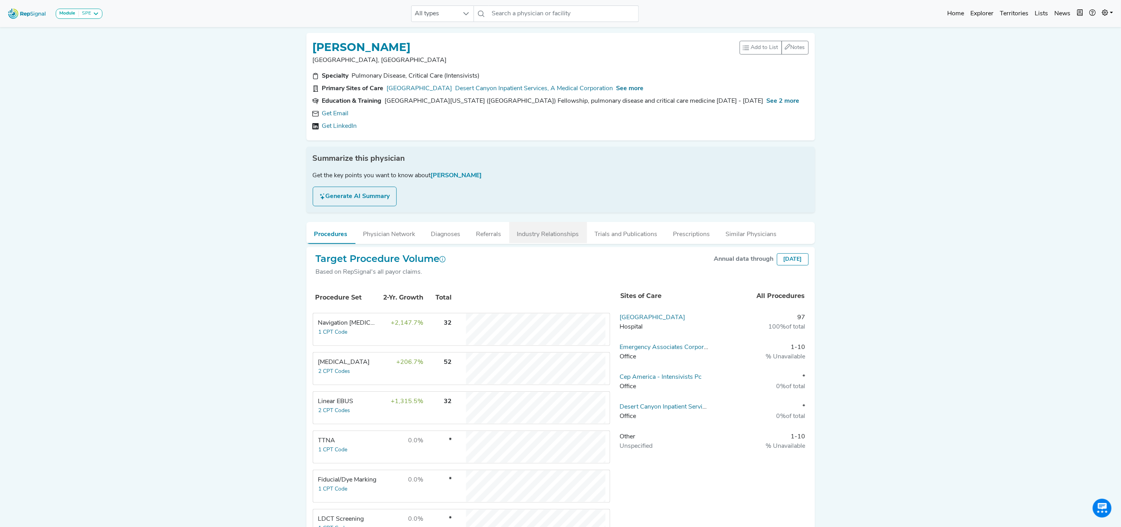
click at [535, 232] on button "Industry Relationships" at bounding box center [548, 232] width 78 height 21
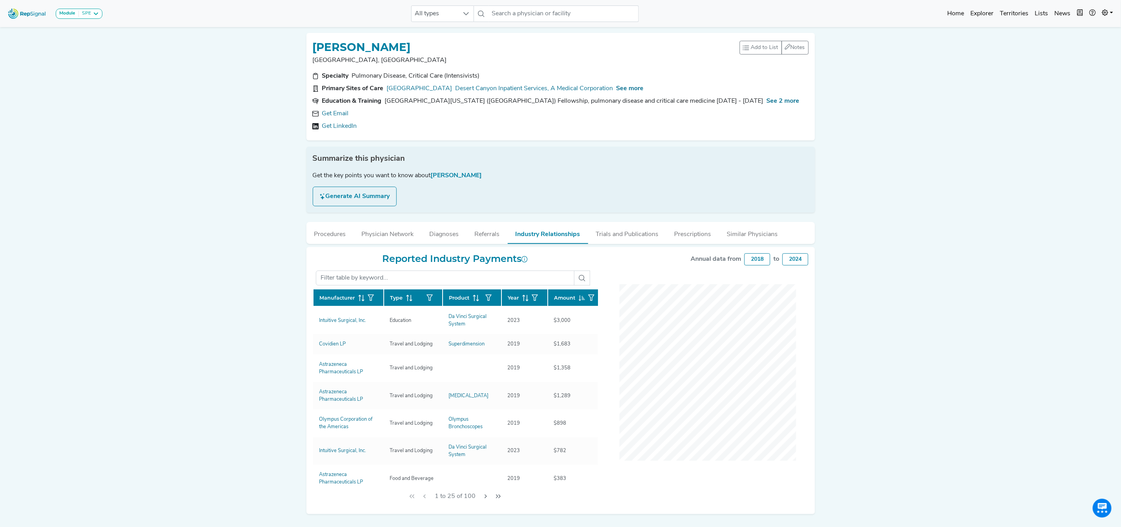
click at [522, 296] on icon at bounding box center [525, 298] width 6 height 6
